Goal: Task Accomplishment & Management: Complete application form

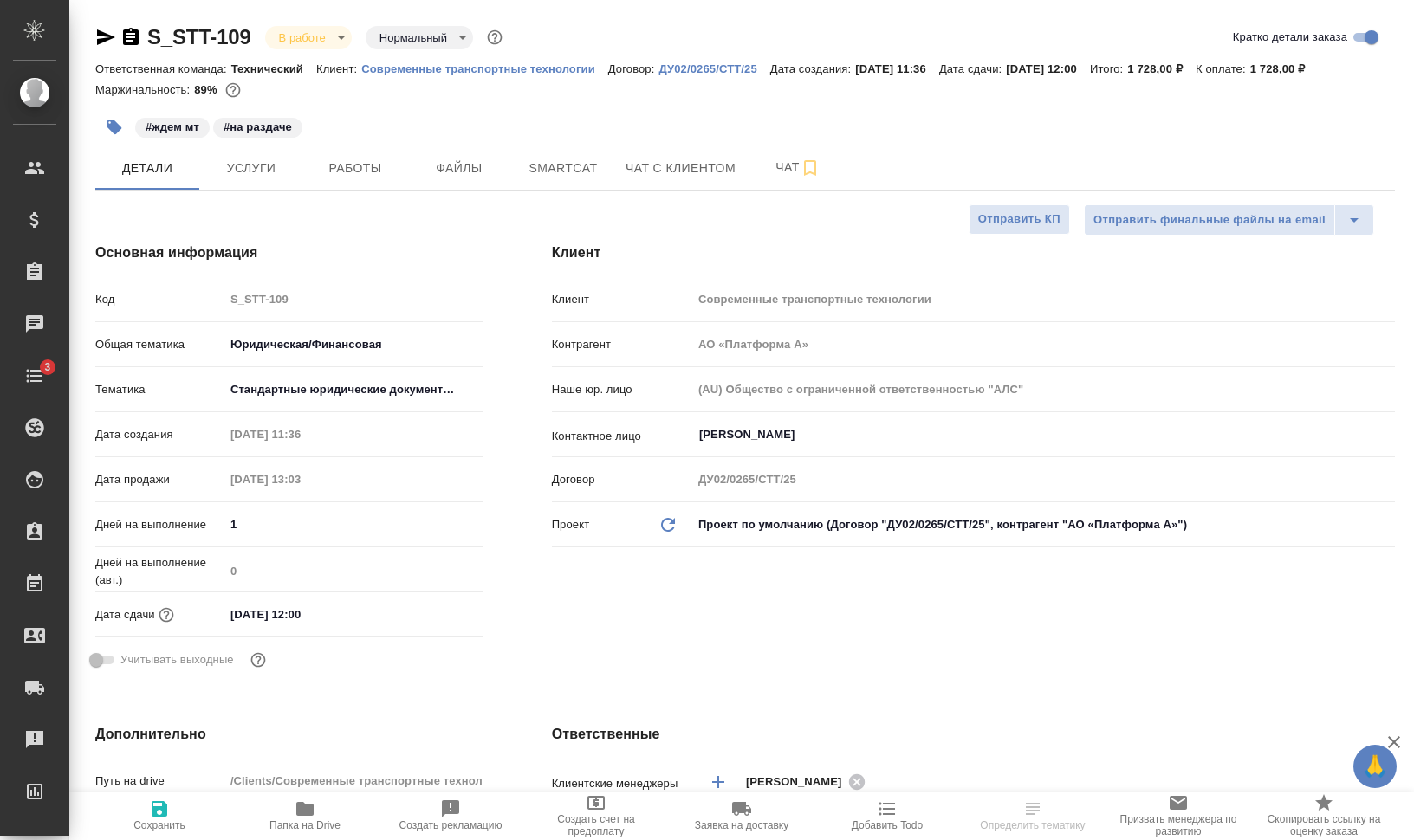
select select "RU"
type input "[PERSON_NAME]"
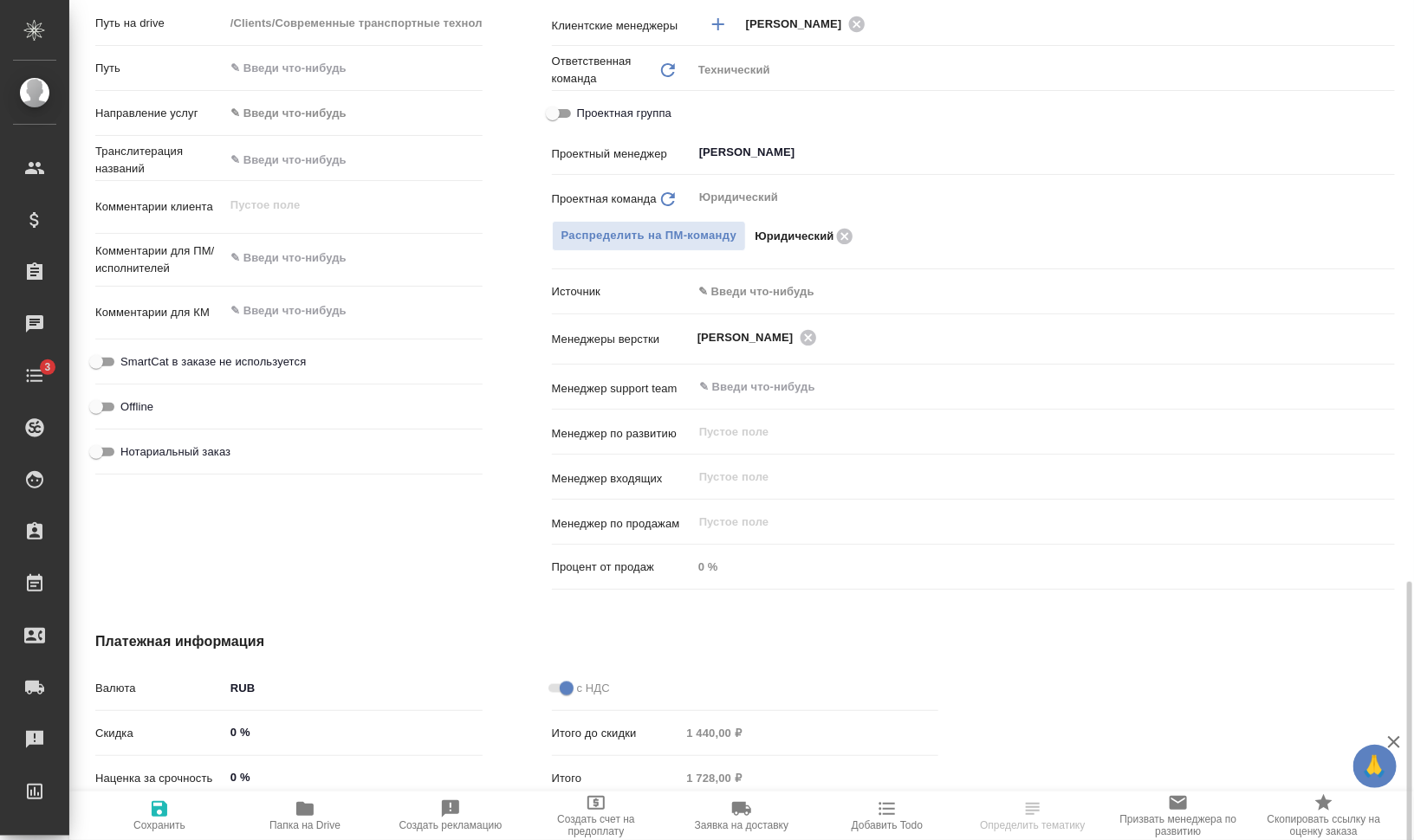
scroll to position [904, 0]
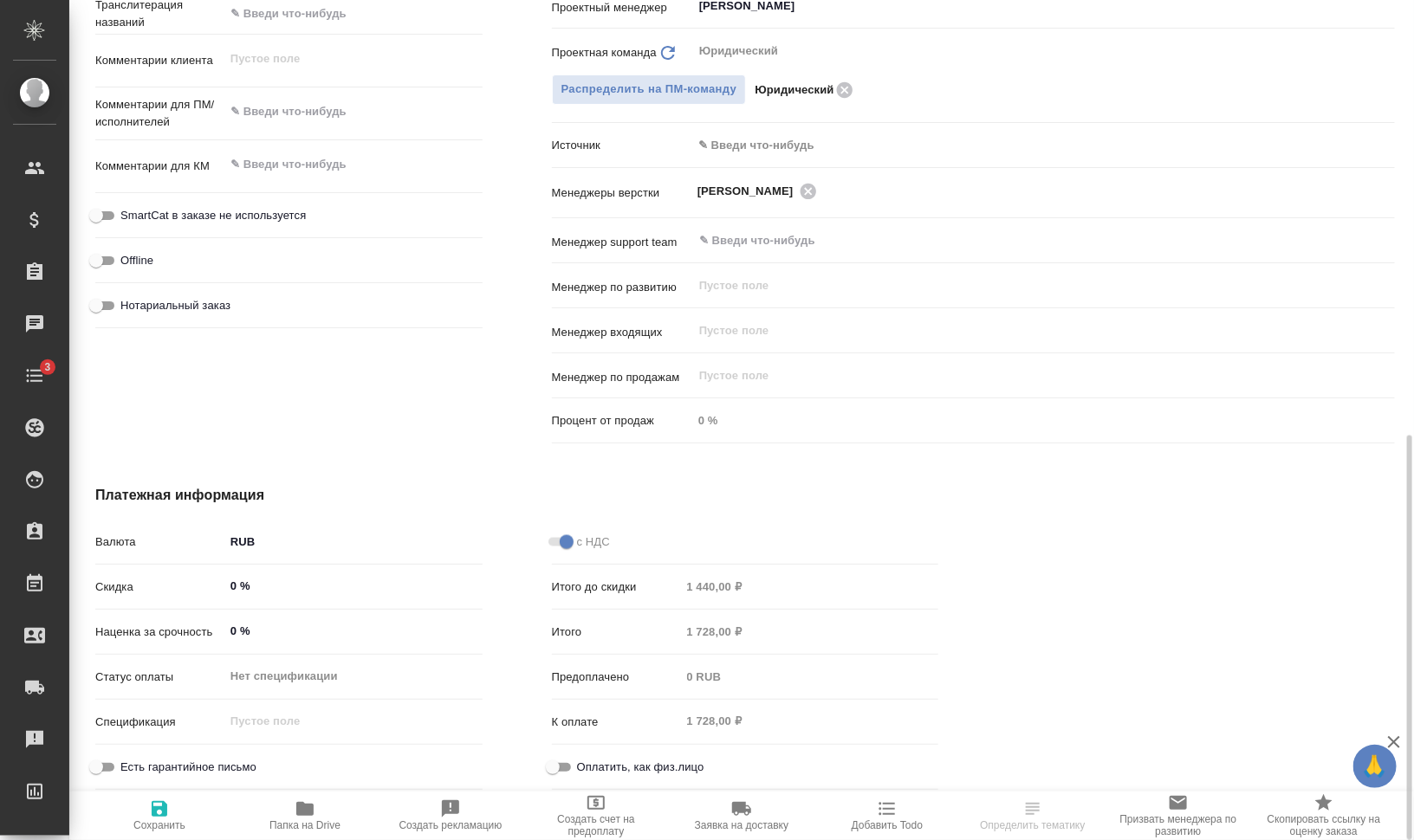
click at [301, 822] on span "Папка на Drive" at bounding box center [305, 825] width 71 height 12
select select "RU"
type textarea "x"
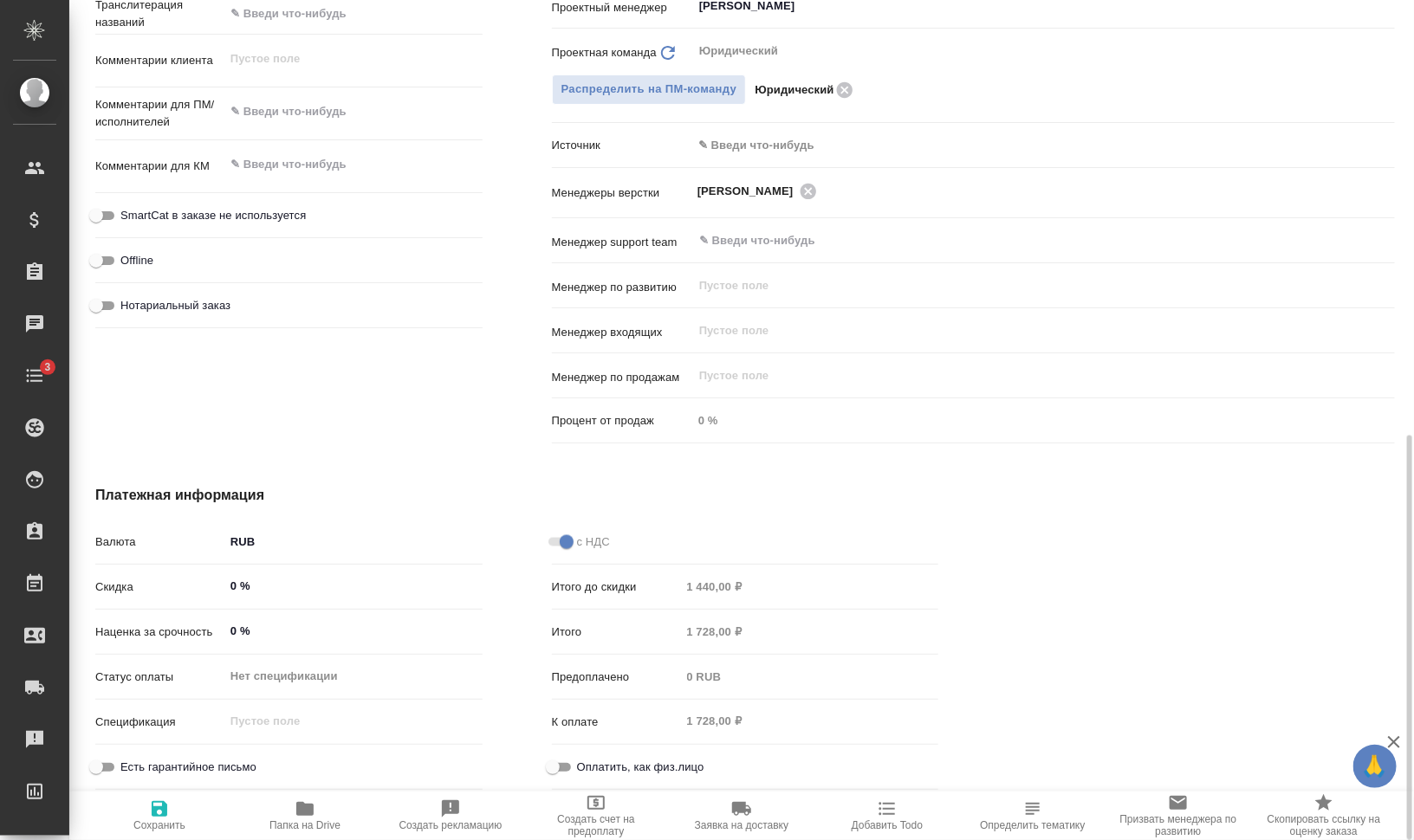
type textarea "x"
